Goal: Communication & Community: Answer question/provide support

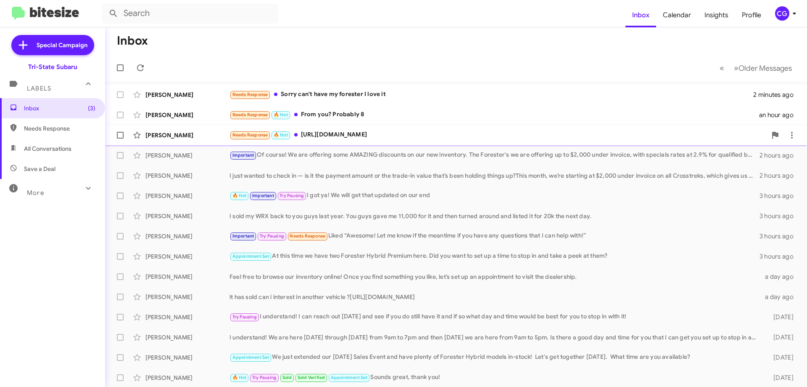
click at [407, 132] on div "Needs Response 🔥 Hot [URL][DOMAIN_NAME]" at bounding box center [498, 135] width 537 height 10
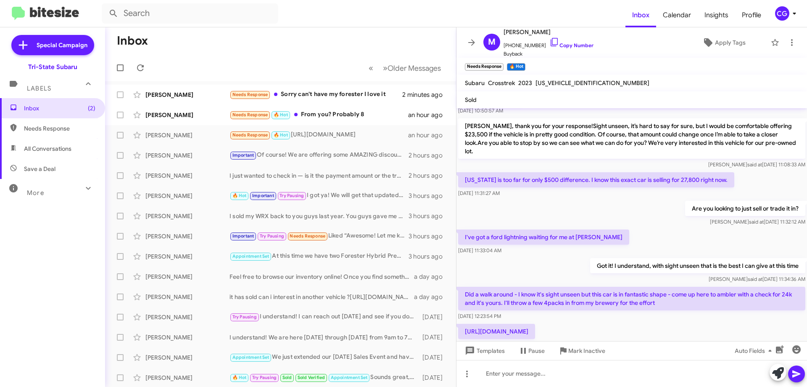
scroll to position [133, 0]
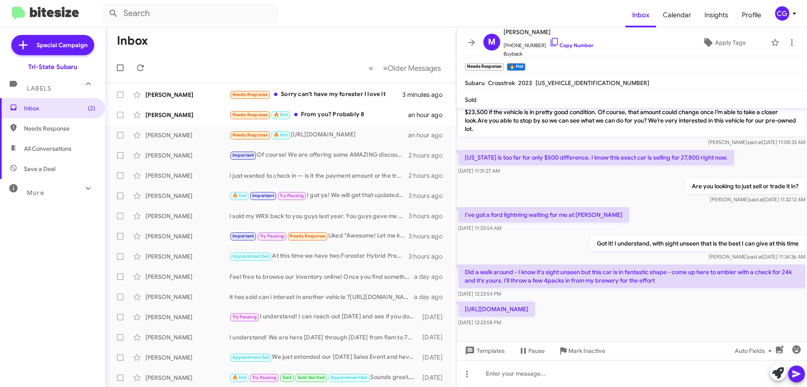
drag, startPoint x: 645, startPoint y: 304, endPoint x: 466, endPoint y: 254, distance: 185.8
click at [466, 254] on div "Hi [PERSON_NAME] this is [PERSON_NAME], General Manager at Ourisman Tri-State S…" at bounding box center [632, 151] width 351 height 353
copy div "Did a walk around - I know it's sight unseen but this car is in fantastic shape…"
click at [532, 45] on span "[PHONE_NUMBER] Copy Number" at bounding box center [549, 43] width 90 height 13
click at [574, 45] on link "Copy Number" at bounding box center [572, 45] width 44 height 6
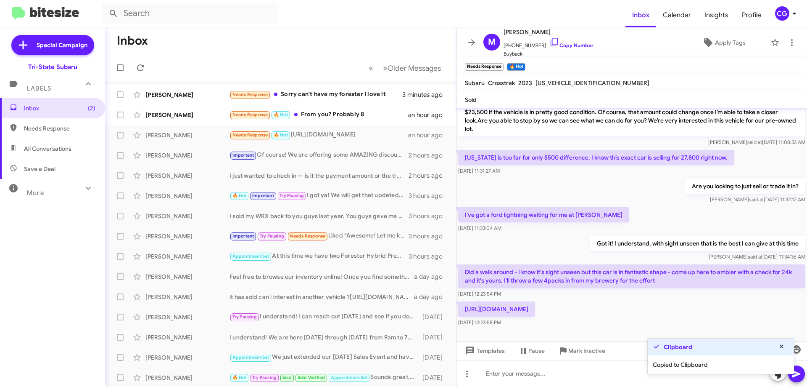
click at [651, 304] on div "[URL][DOMAIN_NAME] [DATE] 12:23:58 PM" at bounding box center [632, 313] width 351 height 29
click at [654, 303] on div "[URL][DOMAIN_NAME] [DATE] 12:23:58 PM" at bounding box center [632, 313] width 351 height 29
drag, startPoint x: 652, startPoint y: 303, endPoint x: 536, endPoint y: 293, distance: 116.9
click at [463, 260] on div "Hi [PERSON_NAME] this is [PERSON_NAME], General Manager at Ourisman Tri-State S…" at bounding box center [632, 151] width 351 height 353
copy div "Did a walk around - I know it's sight unseen but this car is in fantastic shape…"
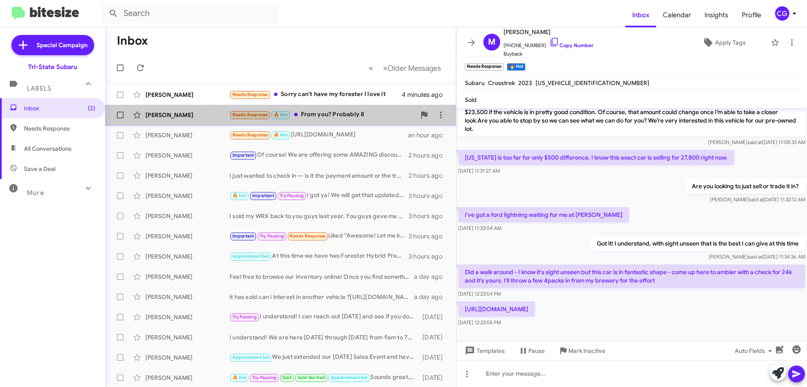
click at [363, 116] on div "Needs Response 🔥 Hot From you? Probably 8" at bounding box center [323, 115] width 186 height 10
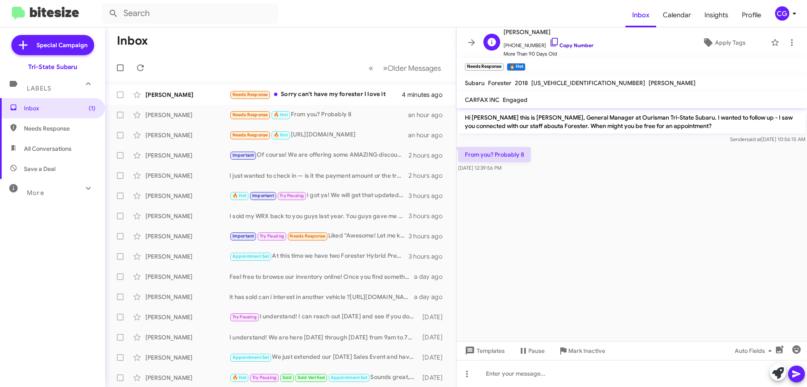
click at [567, 45] on link "Copy Number" at bounding box center [572, 45] width 44 height 6
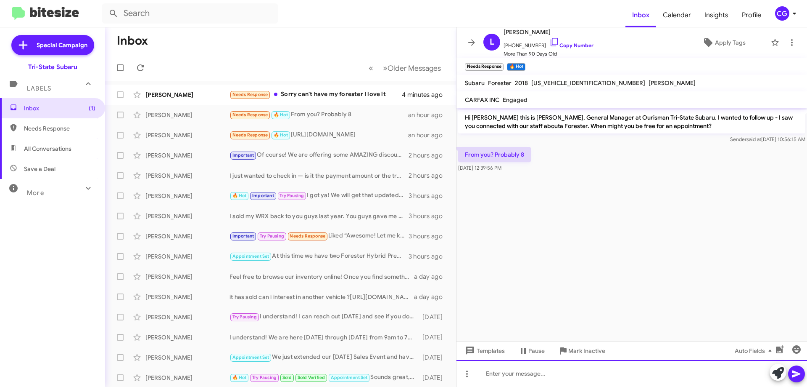
click at [612, 378] on div at bounding box center [632, 373] width 351 height 27
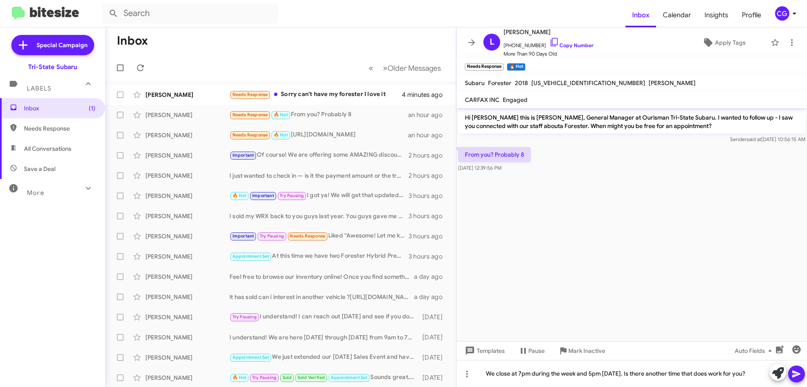
click at [795, 373] on icon at bounding box center [797, 373] width 10 height 10
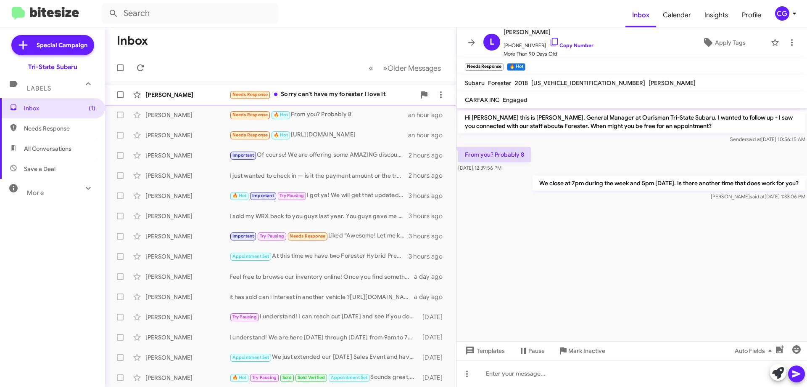
click at [375, 94] on div "Needs Response Sorry can't have my forester I love it" at bounding box center [323, 95] width 186 height 10
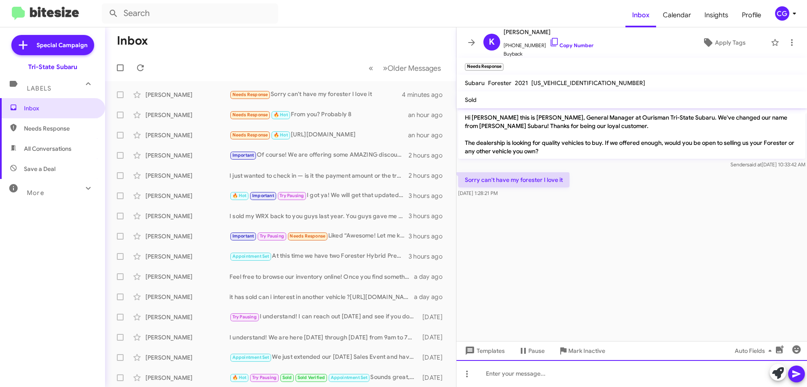
click at [565, 376] on div at bounding box center [632, 373] width 351 height 27
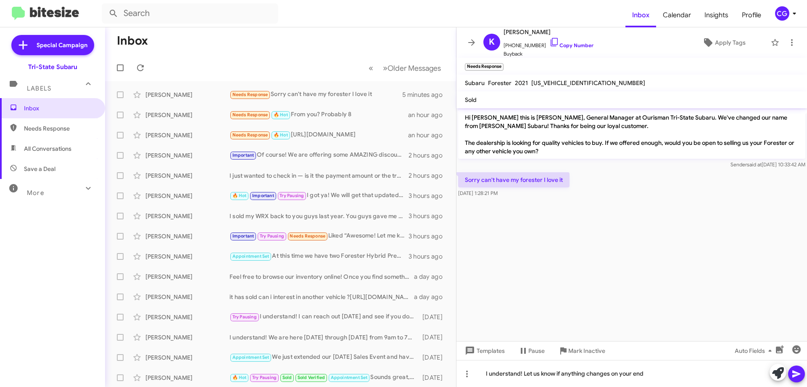
click at [794, 371] on icon at bounding box center [797, 373] width 8 height 7
